Goal: Task Accomplishment & Management: Manage account settings

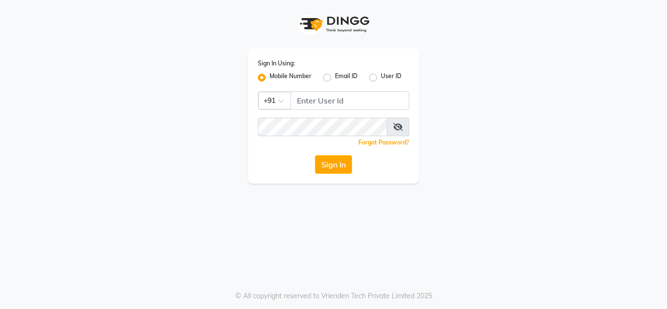
click at [340, 92] on div "Sign In Using: Mobile Number Email ID User ID Country Code × +91 Remember me Fo…" at bounding box center [333, 115] width 171 height 135
click at [316, 105] on input "Username" at bounding box center [350, 100] width 119 height 19
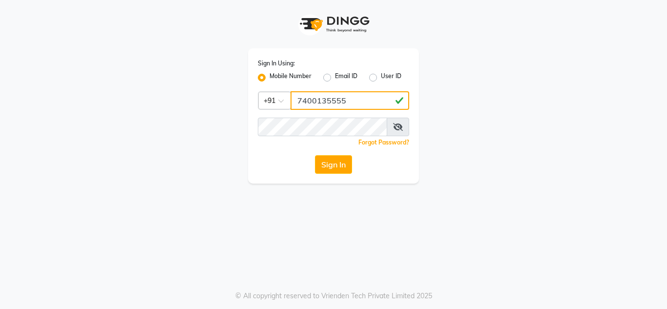
type input "7400135555"
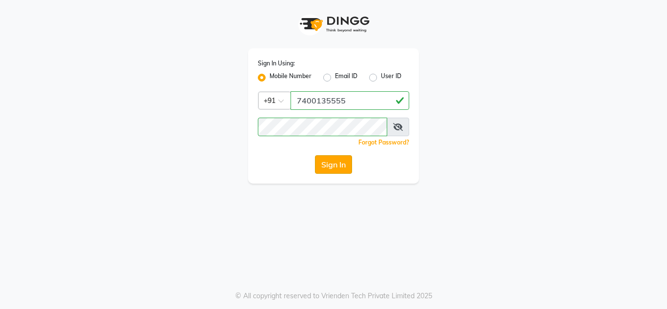
click at [335, 167] on button "Sign In" at bounding box center [333, 164] width 37 height 19
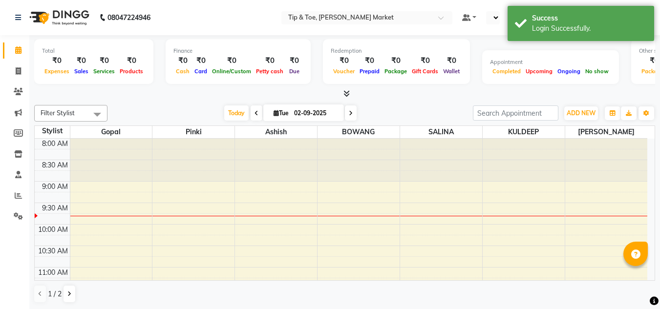
select select "en"
